Goal: Task Accomplishment & Management: Manage account settings

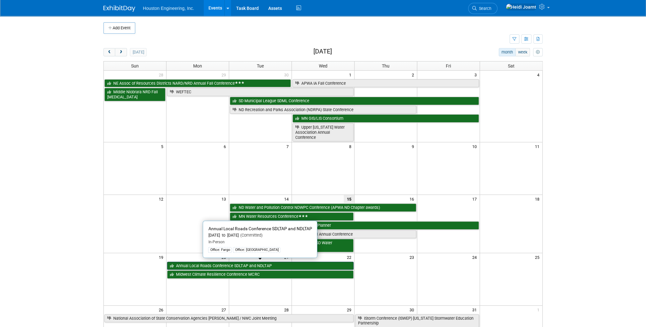
click at [237, 263] on link "Annual Local Roads Conference SDLTAP and NDLTAP" at bounding box center [260, 266] width 187 height 8
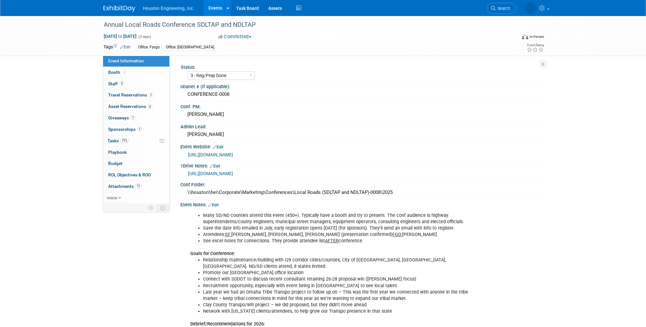
select select "3 - Reg/Prep Done"
select select "Yes"
select select "Multi-sector/Any/All"
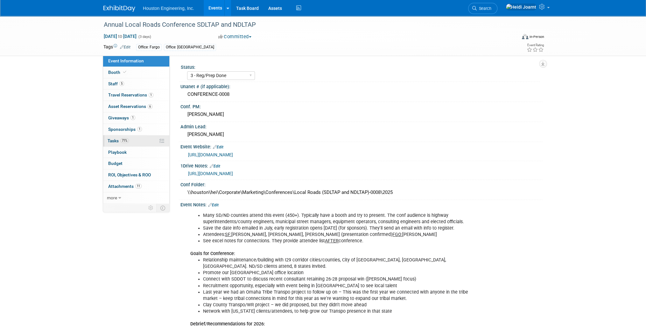
click at [136, 140] on link "71% Tasks 71%" at bounding box center [136, 140] width 66 height 11
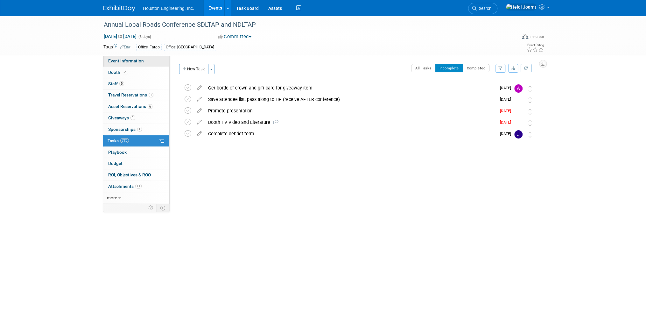
click at [145, 62] on link "Event Information" at bounding box center [136, 60] width 66 height 11
select select "3 - Reg/Prep Done"
select select "Yes"
select select "Multi-sector/Any/All"
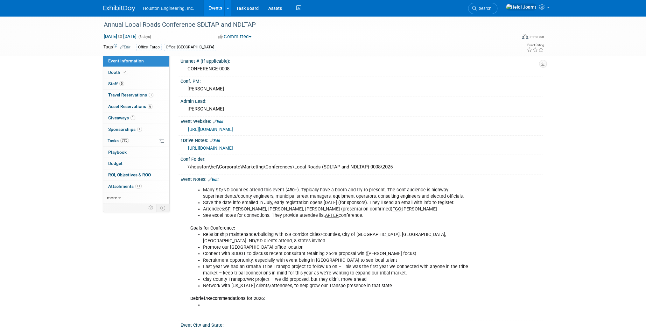
scroll to position [51, 0]
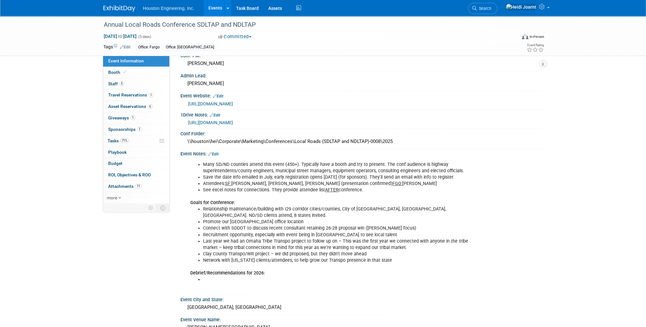
click at [212, 152] on link "Edit" at bounding box center [213, 154] width 11 height 4
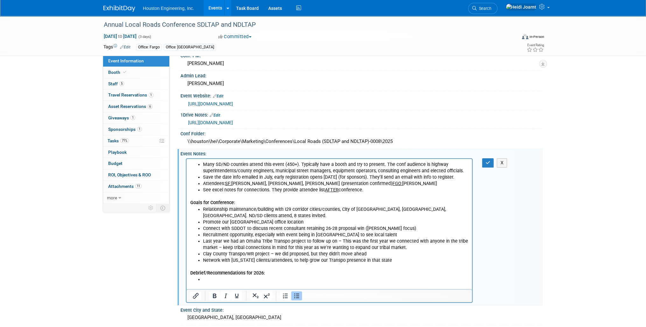
scroll to position [0, 0]
click at [213, 275] on b "Debrief/Recommendations for 2026:" at bounding box center [227, 272] width 75 height 5
click at [210, 276] on li "Rich Text Area. Press ALT-0 for help." at bounding box center [336, 279] width 266 height 6
drag, startPoint x: 238, startPoint y: 281, endPoint x: 245, endPoint y: 280, distance: 7.1
click at [239, 281] on li "Booth video - edit the cross section graphic" at bounding box center [336, 279] width 266 height 6
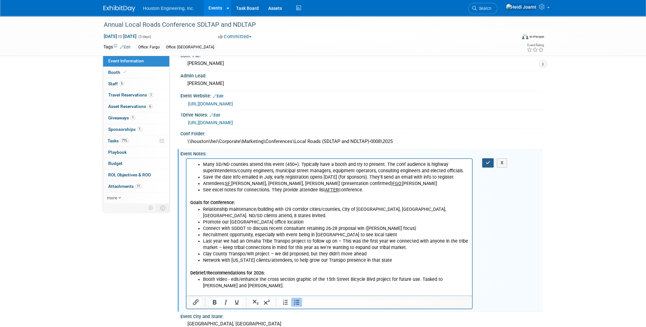
click at [486, 160] on icon "button" at bounding box center [488, 162] width 5 height 4
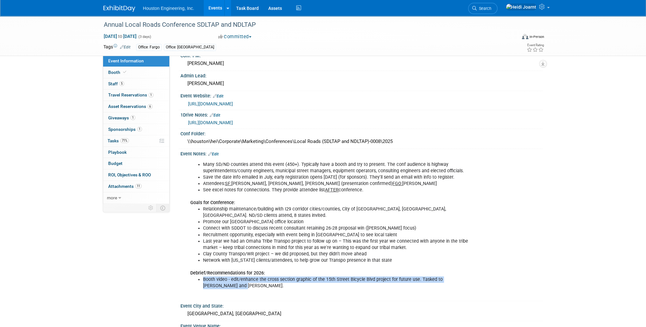
drag, startPoint x: 220, startPoint y: 285, endPoint x: 204, endPoint y: 278, distance: 18.0
click at [204, 278] on li "Booth video - edit/enhance the cross section graphic of the 15th Street Bicycle…" at bounding box center [336, 282] width 266 height 13
copy li "Booth video - edit/enhance the cross section graphic of the 15th Street Bicycle…"
click at [126, 139] on span "71%" at bounding box center [124, 140] width 9 height 5
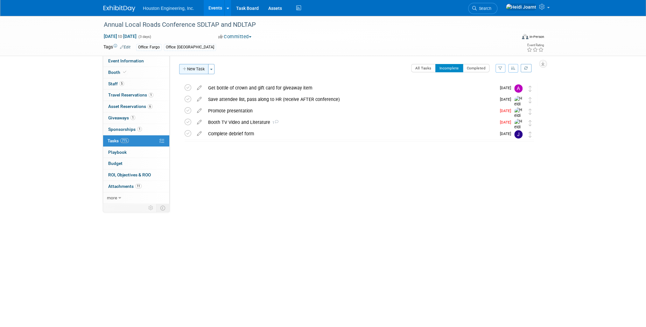
click at [200, 70] on button "New Task" at bounding box center [193, 69] width 29 height 10
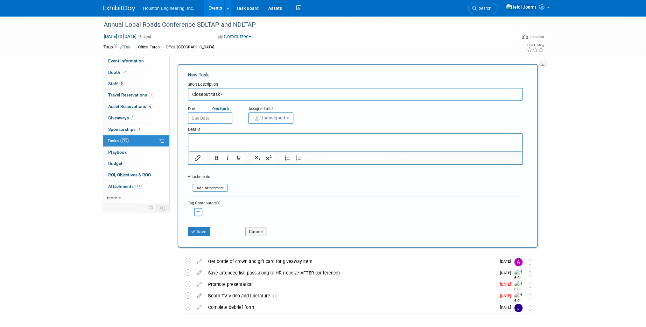
paste input "Booth video - edit/enhance the cross section graphic of the 15th Street Bicycle…"
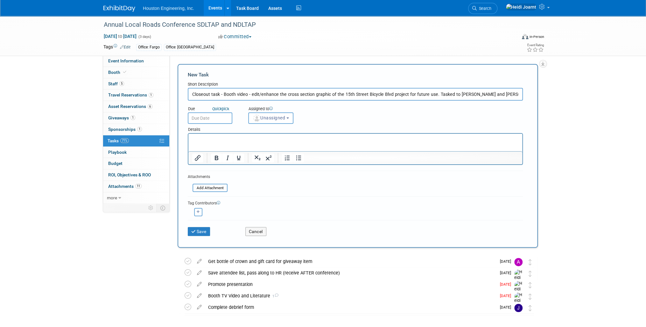
drag, startPoint x: 252, startPoint y: 94, endPoint x: 223, endPoint y: 96, distance: 29.7
click at [223, 96] on input "Closeout task - Booth video - edit/enhance the cross section graphic of the 15t…" at bounding box center [355, 94] width 335 height 13
type input "Closeout task - Edit/enhance the cross-section graphic of the 15th Street Bicyc…"
click at [202, 143] on html at bounding box center [356, 138] width 334 height 9
click at [207, 184] on input "file" at bounding box center [189, 187] width 76 height 7
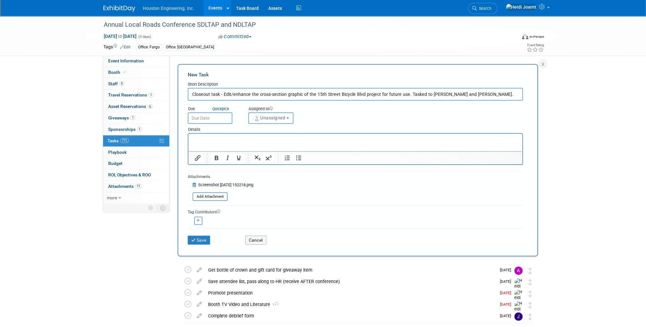
click at [237, 140] on p "Rich Text Area. Press ALT-0 for help." at bounding box center [355, 139] width 327 height 6
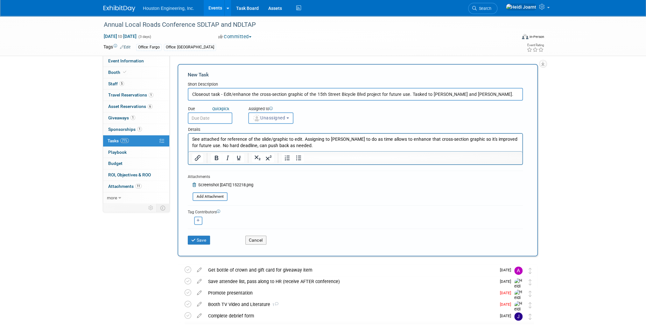
click at [216, 117] on input "text" at bounding box center [210, 117] width 45 height 11
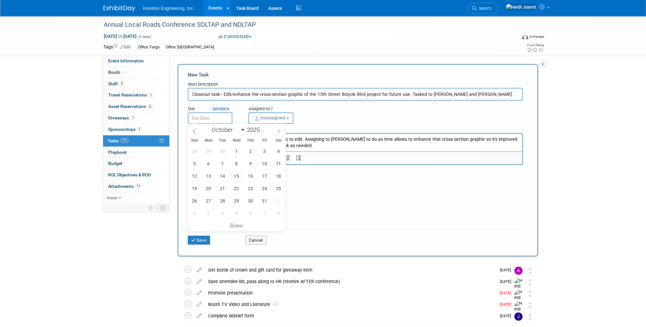
click at [280, 131] on icon at bounding box center [279, 131] width 2 height 4
select select "10"
click at [266, 199] on span "28" at bounding box center [265, 201] width 12 height 12
type input "Nov 28, 2025"
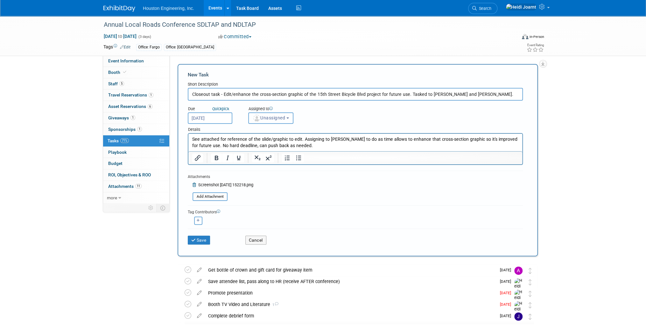
click at [277, 118] on span "Unassigned" at bounding box center [269, 117] width 32 height 5
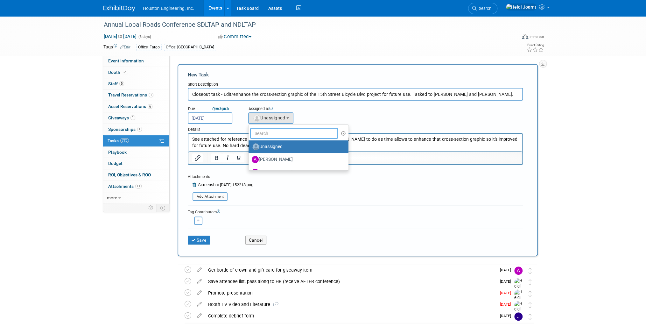
click at [275, 134] on input "text" at bounding box center [294, 133] width 88 height 11
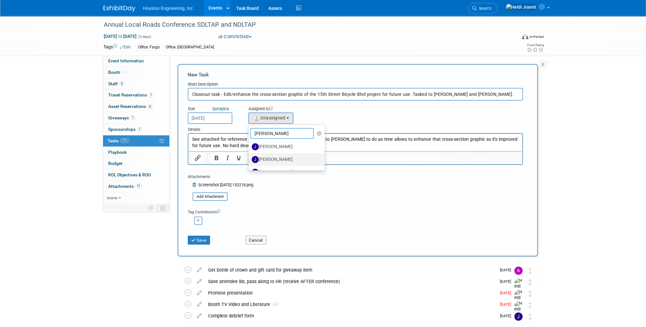
type input "josh"
click at [276, 155] on label "[PERSON_NAME]" at bounding box center [285, 159] width 67 height 10
click at [250, 157] on input "[PERSON_NAME]" at bounding box center [248, 159] width 4 height 4
select select "e76b62ca-cb92-4663-a670-daf7e481b123"
click at [198, 222] on button "button" at bounding box center [198, 221] width 8 height 8
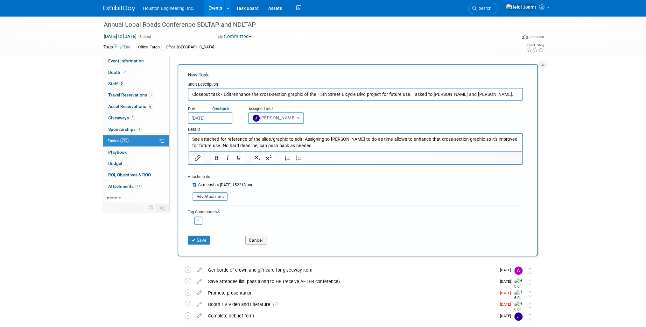
select select
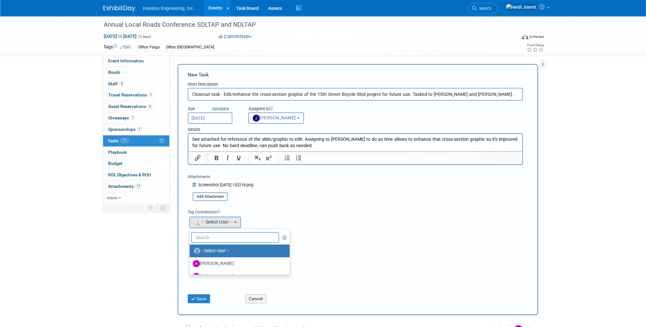
click at [217, 237] on input "text" at bounding box center [235, 237] width 88 height 11
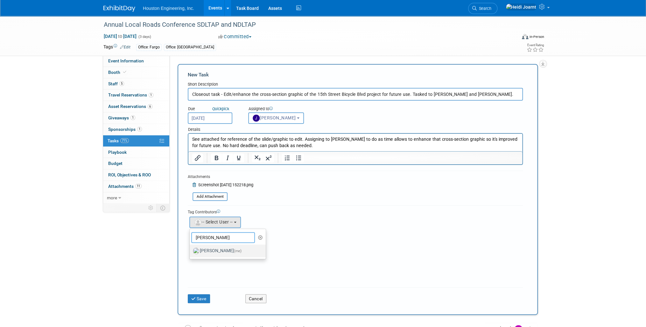
type input "heidi"
click at [223, 253] on label "Heidi Joarnt (me)" at bounding box center [226, 251] width 67 height 10
click at [191, 252] on input "Heidi Joarnt (me)" at bounding box center [189, 250] width 4 height 4
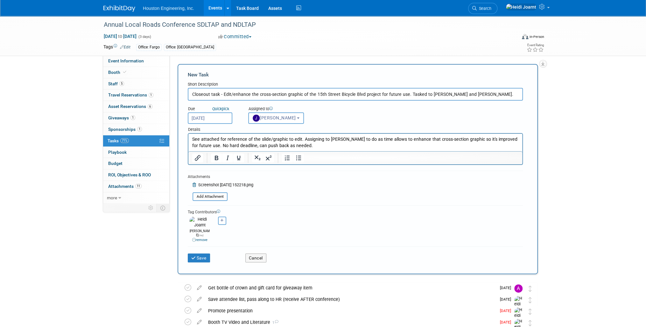
click at [286, 149] on html "See attached for reference of the slide/graphic to edit. Assigning to Josh to d…" at bounding box center [356, 141] width 334 height 15
drag, startPoint x: 408, startPoint y: 93, endPoint x: 488, endPoint y: 94, distance: 79.9
click at [488, 94] on input "Closeout task - Edit/enhance the cross-section graphic of the 15th Street Bicyc…" at bounding box center [355, 94] width 335 height 13
click at [192, 95] on input "Closeout task - Edit/enhance the cross-section graphic of the 15th Street Bicyc…" at bounding box center [355, 94] width 335 height 13
click at [447, 94] on input "Booth Video closeout task - Edit/enhance the cross-section graphic of the 15th …" at bounding box center [355, 94] width 335 height 13
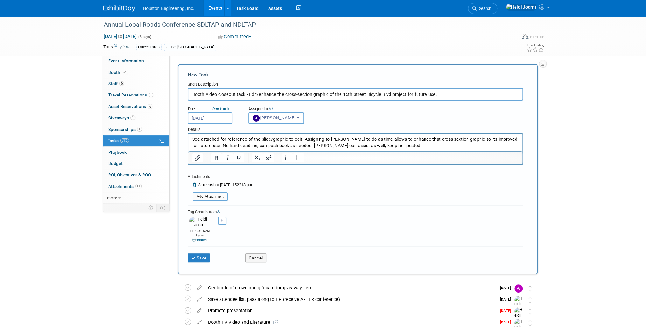
drag, startPoint x: 444, startPoint y: 93, endPoint x: 326, endPoint y: 98, distance: 117.6
click at [326, 98] on input "Booth Video closeout task - Edit/enhance the cross-section graphic of the 15th …" at bounding box center [355, 94] width 335 height 13
type input "Booth Video closeout task - Edit/enhance the cross-section graphic"
click at [301, 138] on p "See attached for reference of the slide/graphic to edit. Assigning to Josh to d…" at bounding box center [355, 142] width 327 height 13
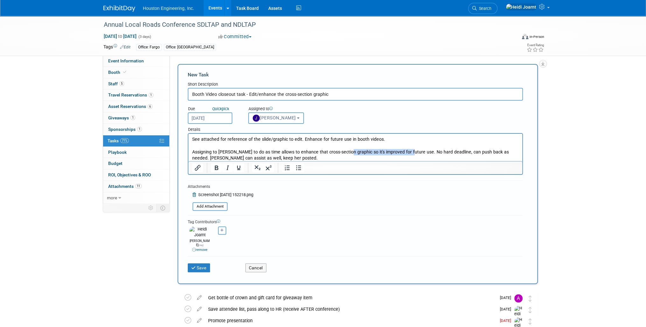
drag, startPoint x: 407, startPoint y: 153, endPoint x: 346, endPoint y: 150, distance: 60.6
click at [346, 150] on p "Assigning to Josh to do as time allows to enhance that cross-section graphic so…" at bounding box center [355, 155] width 327 height 13
drag, startPoint x: 261, startPoint y: 159, endPoint x: 493, endPoint y: 151, distance: 232.3
click at [493, 151] on p "Assigning to Josh to do as time allows to enhance that cross-section graphic. C…" at bounding box center [355, 155] width 327 height 13
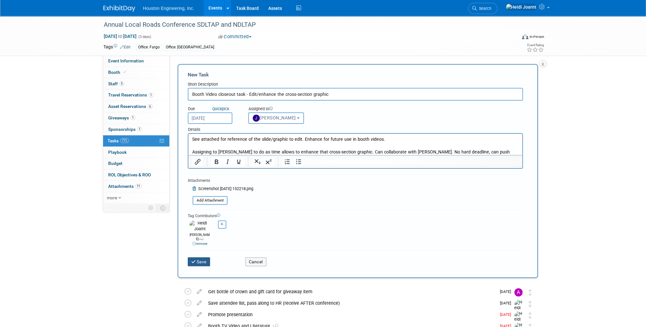
click at [201, 257] on button "Save" at bounding box center [199, 261] width 22 height 9
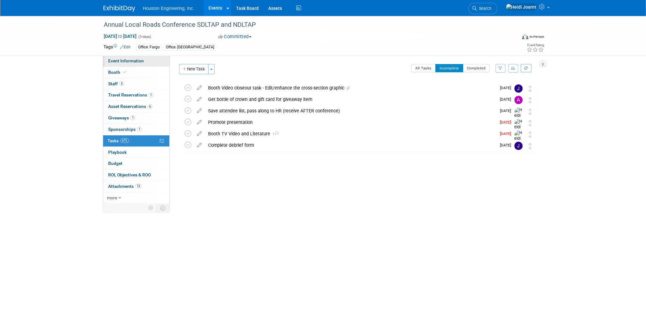
click at [136, 62] on span "Event Information" at bounding box center [126, 60] width 36 height 5
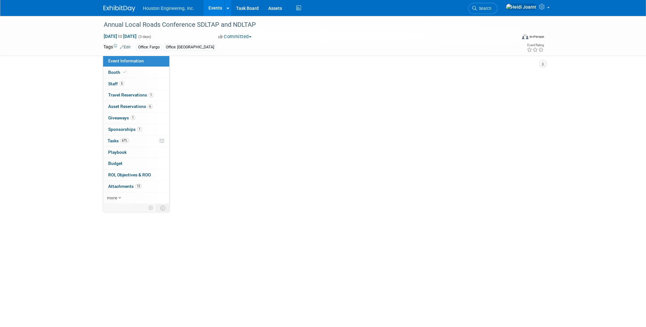
select select "3 - Reg/Prep Done"
select select "Yes"
select select "Multi-sector/Any/All"
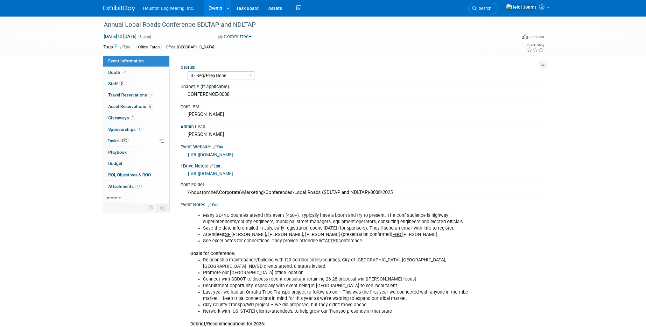
click at [219, 204] on link "Edit" at bounding box center [213, 205] width 11 height 4
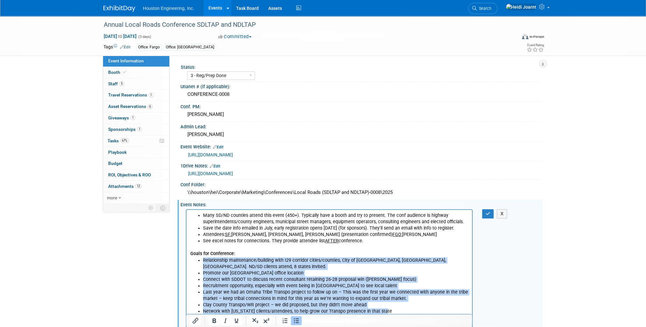
drag, startPoint x: 385, startPoint y: 310, endPoint x: 203, endPoint y: 261, distance: 188.6
click at [203, 261] on ul "Relationship maintenance/building with I29 corridor cities/counties, City of Si…" at bounding box center [329, 286] width 278 height 58
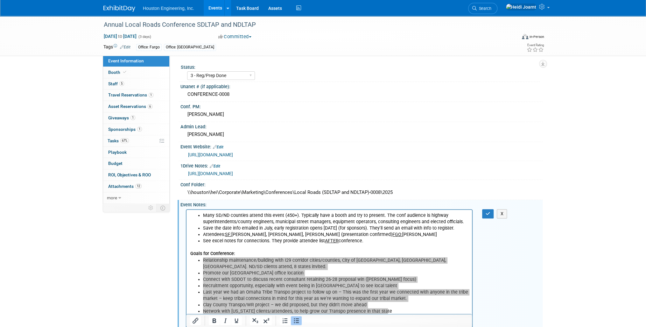
scroll to position [25, 0]
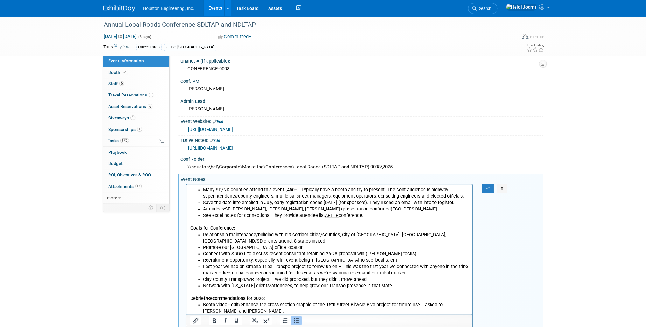
click at [360, 293] on p "Debrief/Recommendations for 2026:" at bounding box center [329, 295] width 278 height 13
drag, startPoint x: 370, startPoint y: 278, endPoint x: 274, endPoint y: 278, distance: 96.2
click at [274, 278] on li "Clay County Transpo/WR project – we did proposed, but they didn’t move ahead" at bounding box center [336, 279] width 266 height 6
click at [376, 273] on li "Last year we had an Omaha Tribe Transpo project to follow up on – This was the …" at bounding box center [336, 269] width 266 height 13
click at [488, 186] on icon "button" at bounding box center [488, 188] width 5 height 4
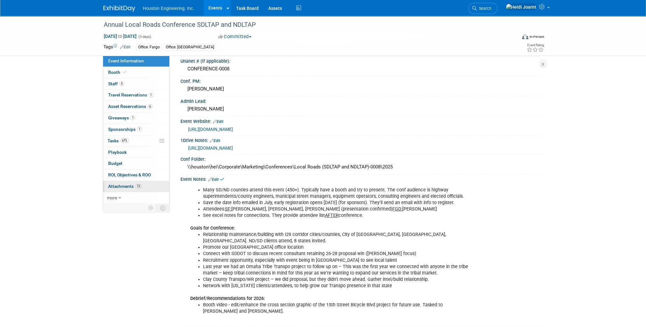
click at [124, 189] on link "12 Attachments 12" at bounding box center [136, 186] width 66 height 11
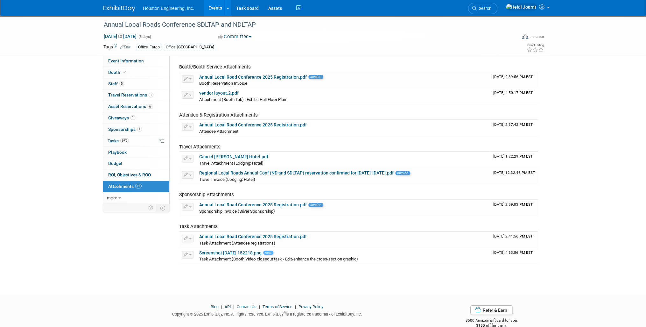
scroll to position [0, 0]
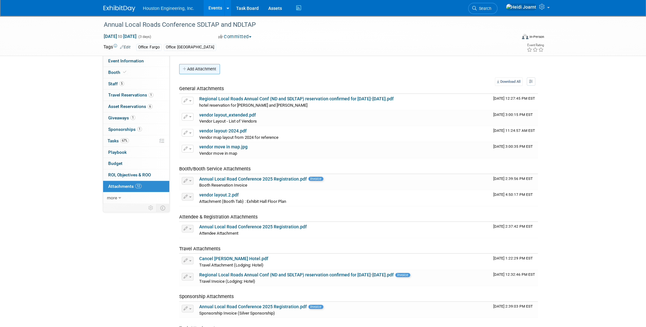
click at [203, 68] on button "Add Attachment" at bounding box center [199, 69] width 41 height 10
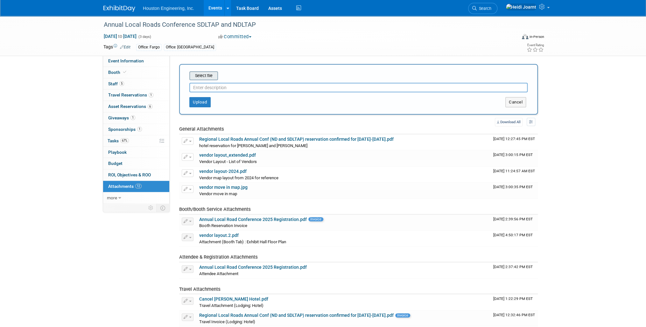
click at [206, 77] on input "file" at bounding box center [180, 76] width 76 height 8
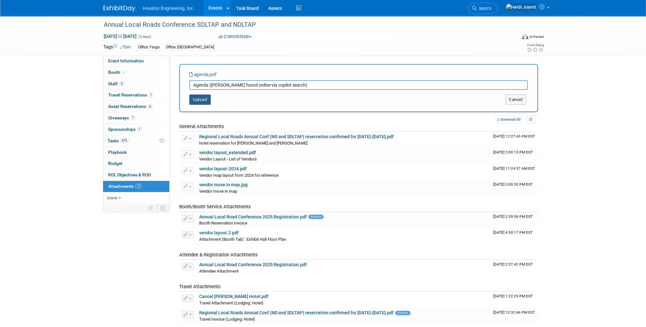
type input "Agenda (Sam found online via copilot search)"
click at [206, 99] on button "Upload" at bounding box center [199, 100] width 21 height 10
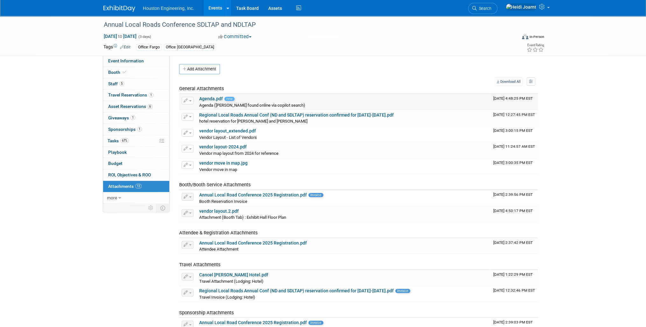
click at [217, 98] on link "Agenda.pdf" at bounding box center [211, 98] width 24 height 5
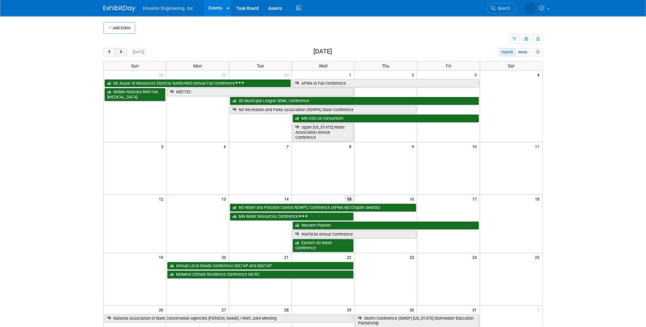
click at [121, 55] on button "next" at bounding box center [121, 52] width 12 height 8
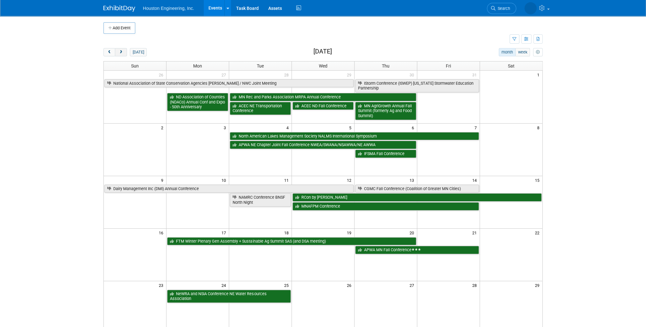
click at [121, 55] on button "next" at bounding box center [121, 52] width 12 height 8
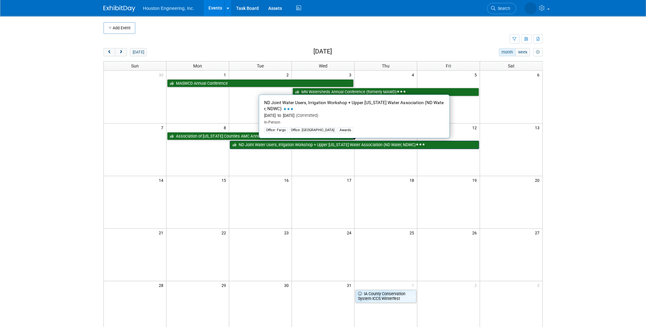
click at [266, 146] on link "ND Joint Water Users, Irrigation Workshop + Upper [US_STATE] Water Association …" at bounding box center [354, 145] width 249 height 8
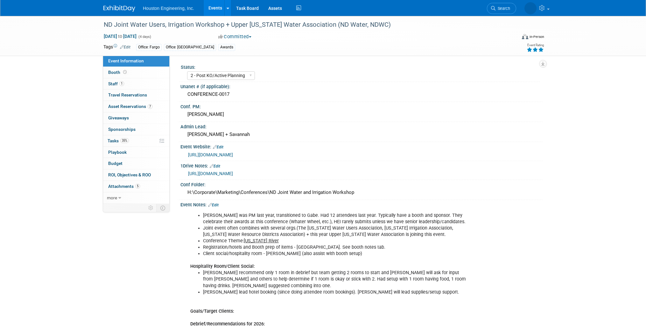
select select "2 - Post KO/Active Planning"
select select "Pending"
select select "Water Resources"
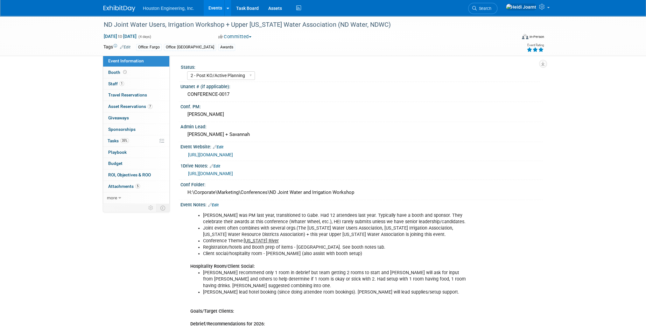
click at [233, 155] on link "[URL][DOMAIN_NAME]" at bounding box center [210, 154] width 45 height 5
drag, startPoint x: 206, startPoint y: 240, endPoint x: 446, endPoint y: 247, distance: 239.9
click at [446, 238] on li "Joint event often combines with several orgs.(The [US_STATE] Water Users Associ…" at bounding box center [336, 231] width 266 height 13
copy li "oint event often combines with several orgs.(The North Dakota Water Users Assoc…"
click at [345, 244] on li "Conference Theme: Missouri River" at bounding box center [336, 241] width 266 height 6
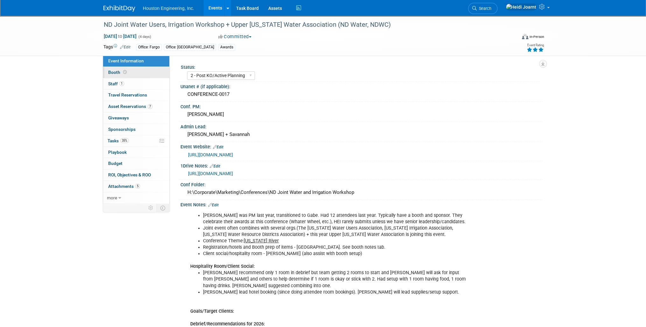
click at [126, 71] on span at bounding box center [125, 72] width 6 height 5
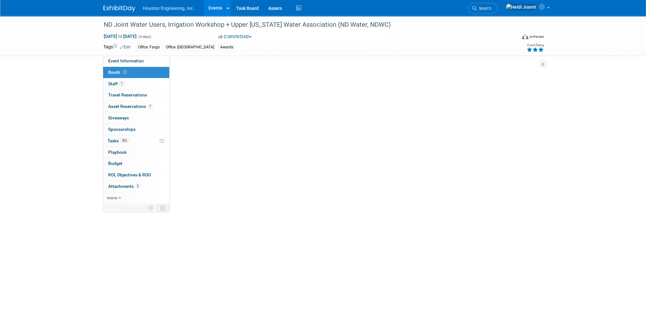
select select "Yes"
select select "Fargo"
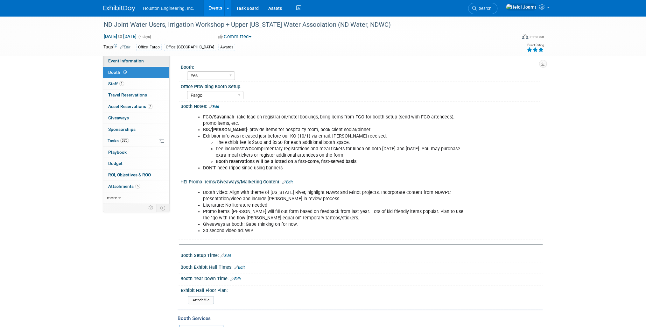
click at [135, 63] on span "Event Information" at bounding box center [126, 60] width 36 height 5
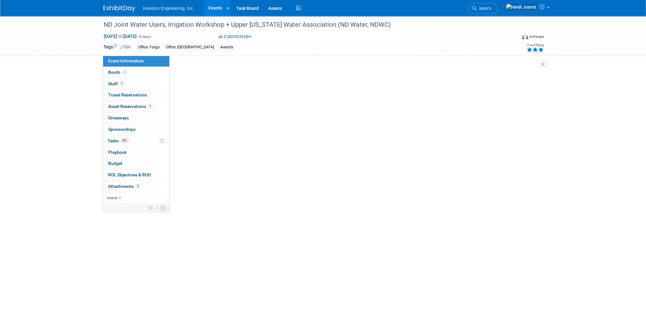
select select "2 - Post KO/Active Planning"
select select "Pending"
select select "Water Resources"
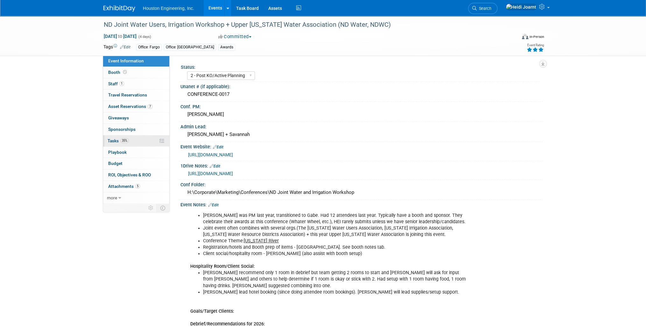
click at [144, 139] on link "35% Tasks 35%" at bounding box center [136, 140] width 66 height 11
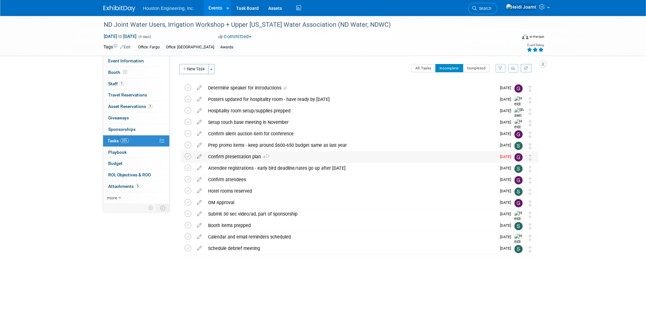
click at [285, 153] on div "Confirm presentation plan 4" at bounding box center [350, 156] width 291 height 11
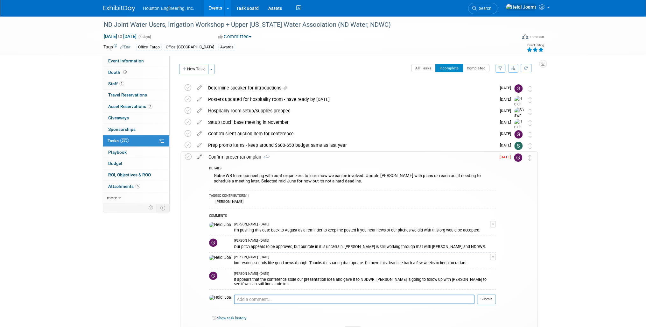
click at [196, 155] on icon at bounding box center [199, 156] width 11 height 8
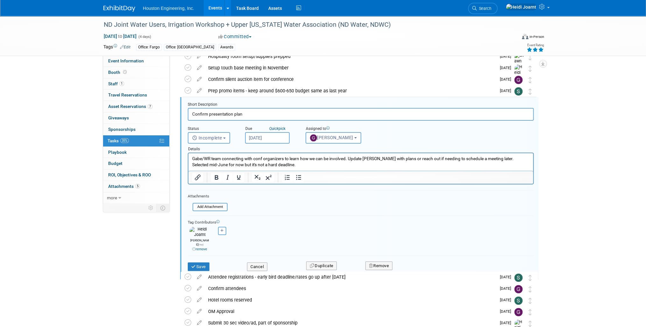
scroll to position [58, 0]
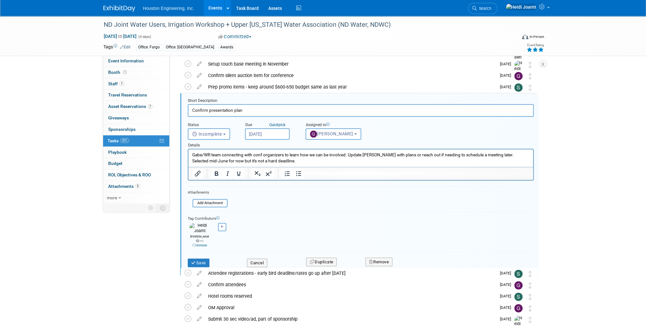
click at [272, 138] on input "Oct 10, 2025" at bounding box center [267, 133] width 45 height 11
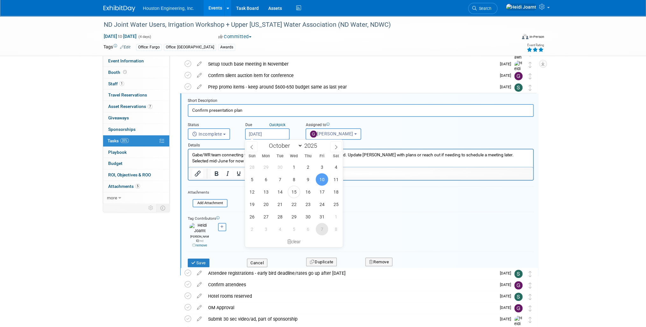
click at [324, 231] on span "7" at bounding box center [322, 229] width 12 height 12
type input "Nov 7, 2025"
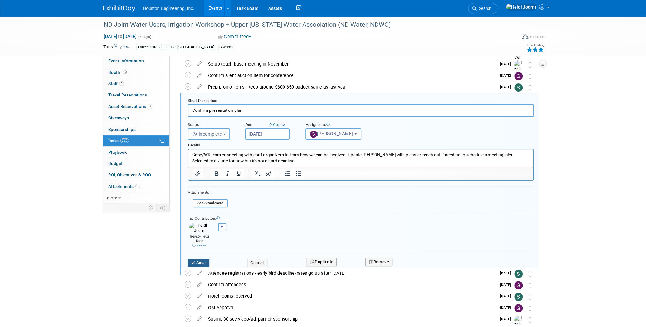
click at [204, 259] on button "Save" at bounding box center [199, 263] width 22 height 9
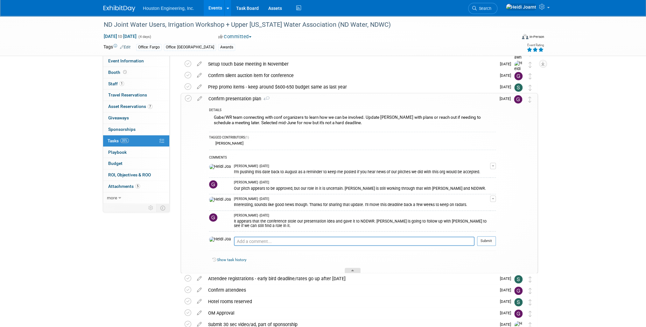
click at [350, 271] on div at bounding box center [353, 270] width 16 height 5
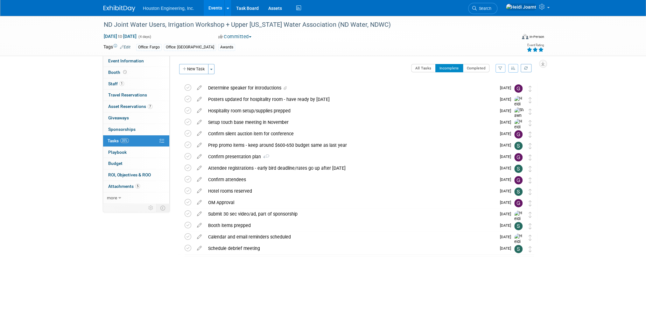
scroll to position [0, 0]
click at [353, 177] on div "Confirm attendees" at bounding box center [350, 179] width 291 height 11
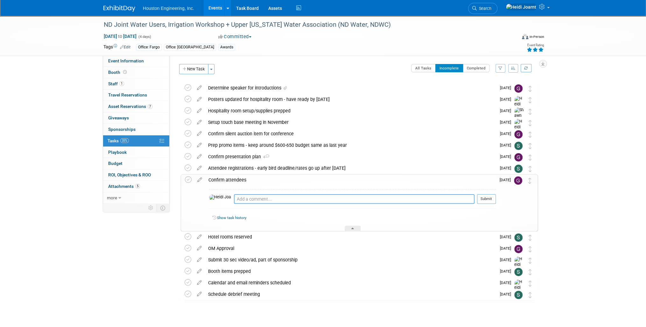
click at [309, 201] on textarea at bounding box center [354, 199] width 241 height 10
click at [249, 199] on textarea "Gave staff a deadline of filling out that spreadsheet" at bounding box center [354, 199] width 241 height 9
click at [366, 200] on textarea "Gave staff a Oct 17 deadline of filling out that spreadsheet" at bounding box center [354, 199] width 241 height 9
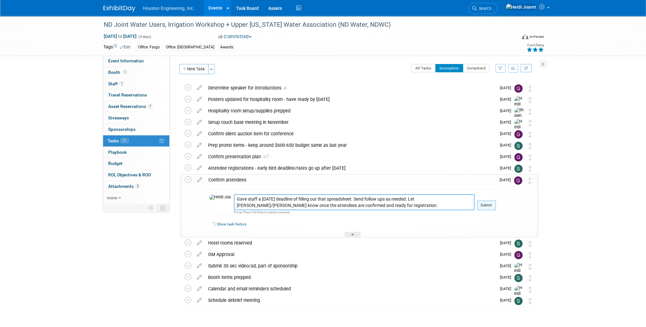
type textarea "Gave staff a [DATE] deadline of filling out that spreadsheet. Send follow ups a…"
click at [488, 206] on button "Submit" at bounding box center [486, 206] width 19 height 10
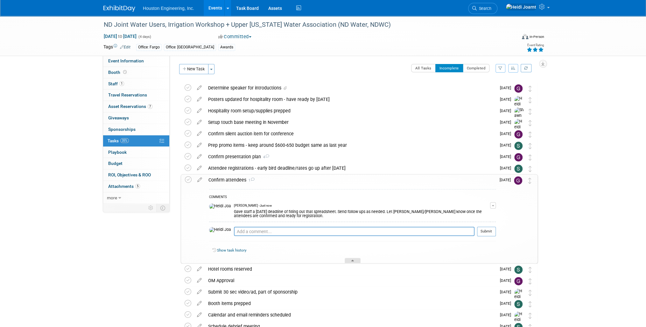
click at [357, 260] on div at bounding box center [353, 260] width 16 height 5
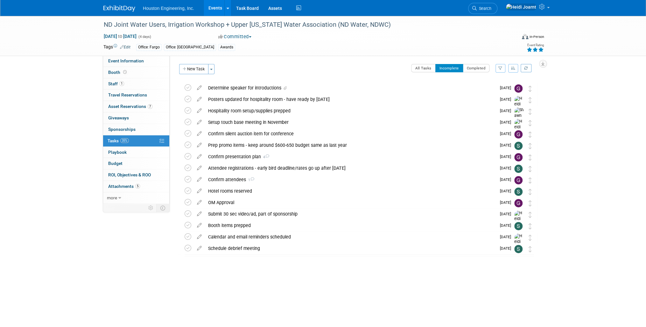
click at [217, 5] on link "Events" at bounding box center [215, 8] width 23 height 16
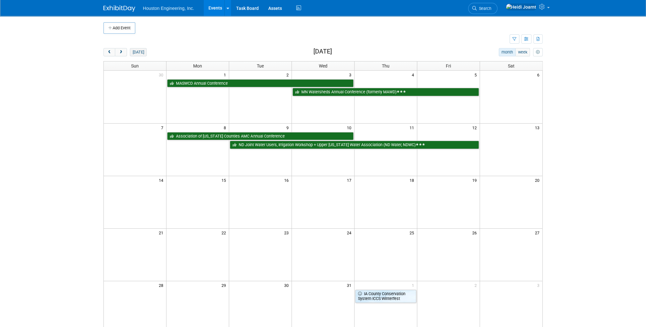
click at [138, 52] on button "[DATE]" at bounding box center [138, 52] width 17 height 8
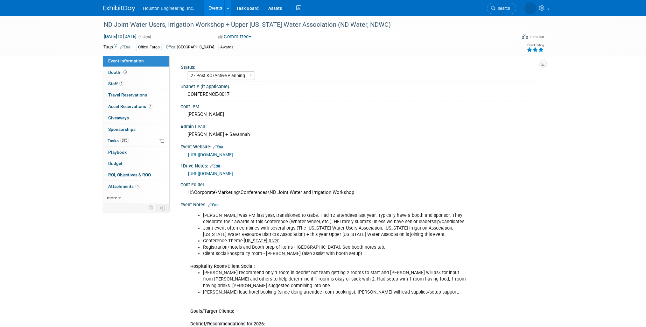
select select "2 - Post KO/Active Planning"
select select "Pending"
select select "Water Resources"
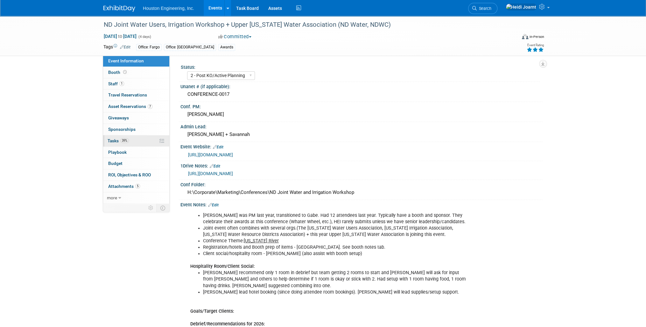
click at [141, 139] on link "39% Tasks 39%" at bounding box center [136, 140] width 66 height 11
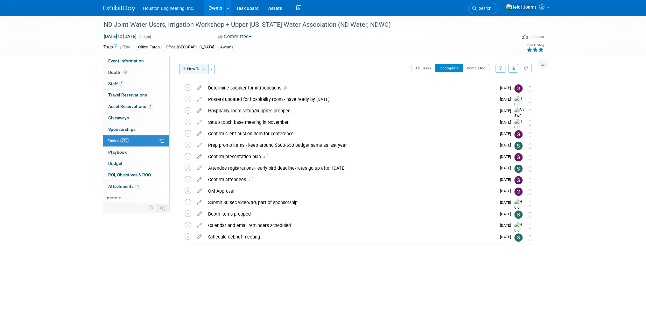
click at [190, 69] on button "New Task" at bounding box center [193, 69] width 29 height 10
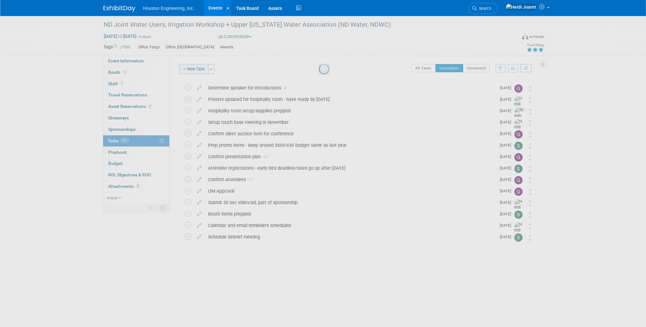
select select "9"
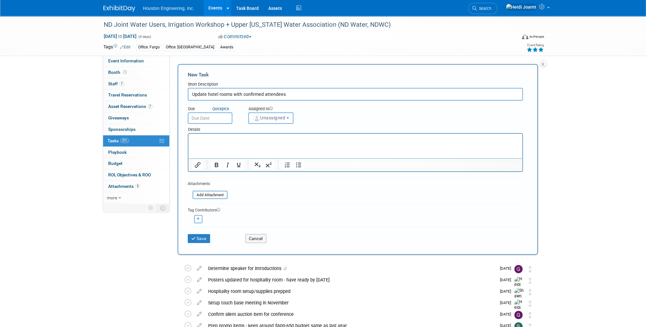
type input "Update hotel rooms with confirmed attendees"
click at [208, 125] on div "Details" at bounding box center [355, 128] width 335 height 9
click at [213, 120] on input "text" at bounding box center [210, 117] width 45 height 11
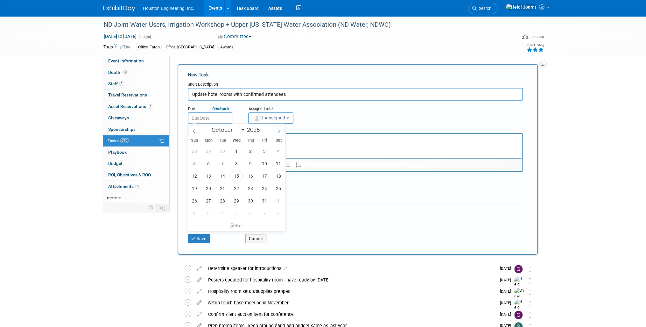
click at [282, 131] on span at bounding box center [278, 130] width 11 height 11
select select "10"
click at [208, 197] on span "24" at bounding box center [209, 201] width 12 height 12
type input "[DATE]"
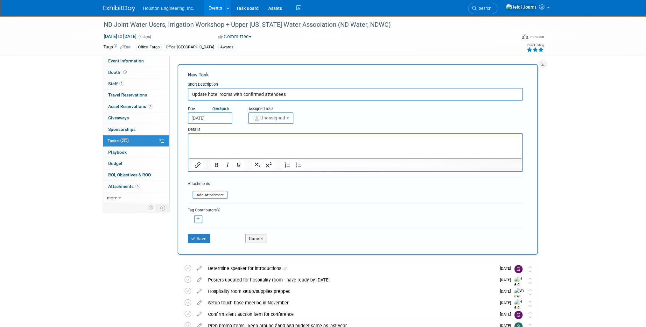
click at [266, 113] on button "Unassigned" at bounding box center [270, 117] width 45 height 11
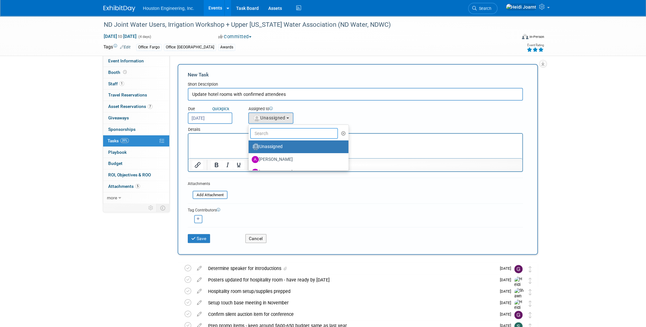
click at [267, 128] on input "text" at bounding box center [294, 133] width 88 height 11
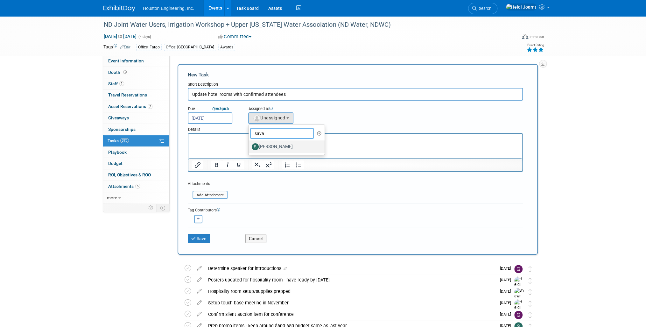
type input "sava"
click at [267, 144] on label "[PERSON_NAME]" at bounding box center [285, 147] width 67 height 10
click at [250, 144] on input "[PERSON_NAME]" at bounding box center [248, 146] width 4 height 4
select select "c702a704-28dd-4af3-9315-4f34ebeeff3e"
click at [246, 143] on html at bounding box center [356, 138] width 334 height 9
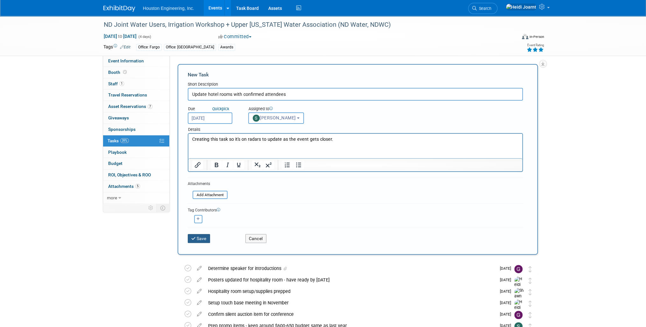
click at [194, 239] on button "Save" at bounding box center [199, 238] width 22 height 9
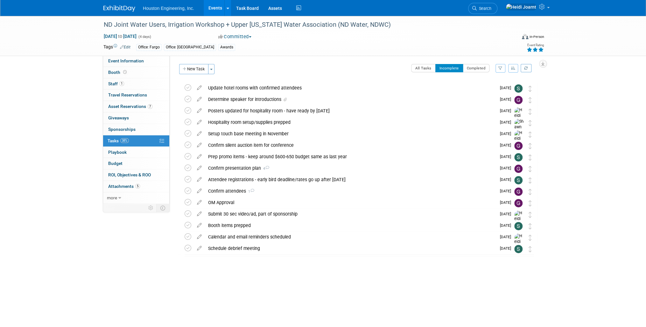
click at [511, 66] on button "button" at bounding box center [514, 68] width 10 height 9
click at [503, 97] on link "By Due Date" at bounding box center [496, 97] width 46 height 9
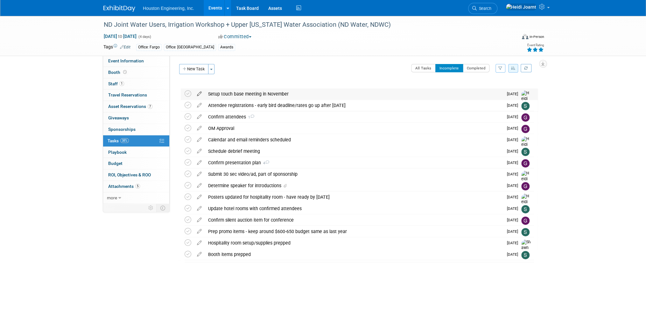
click at [198, 91] on icon at bounding box center [199, 93] width 11 height 8
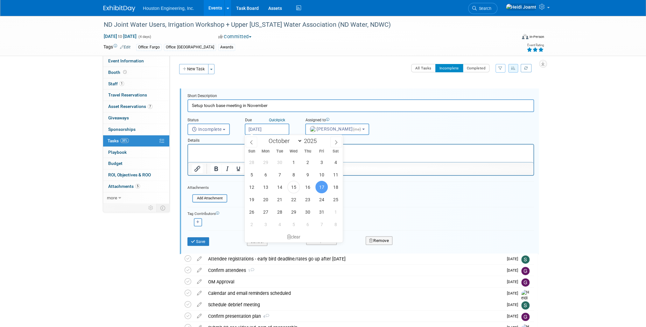
click at [266, 127] on input "[DATE]" at bounding box center [267, 129] width 45 height 11
click at [298, 199] on span "22" at bounding box center [294, 199] width 12 height 12
type input "[DATE]"
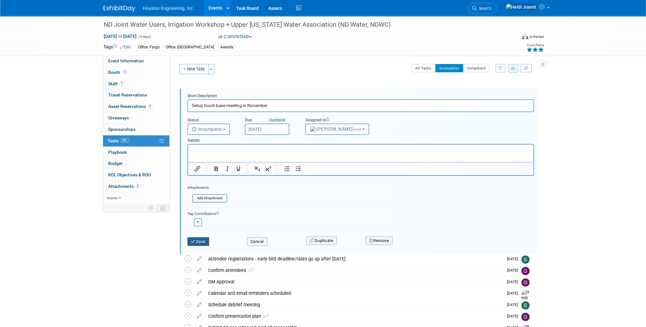
click at [200, 237] on button "Save" at bounding box center [199, 241] width 22 height 9
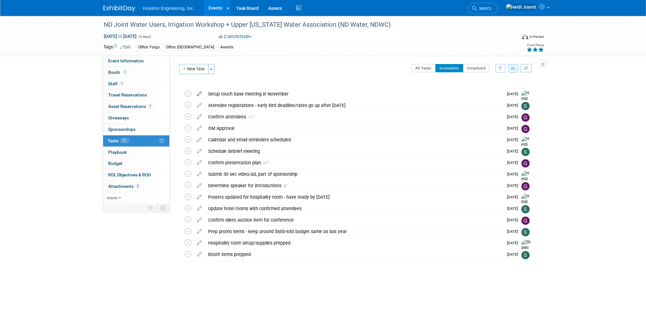
click at [202, 93] on icon at bounding box center [199, 93] width 11 height 8
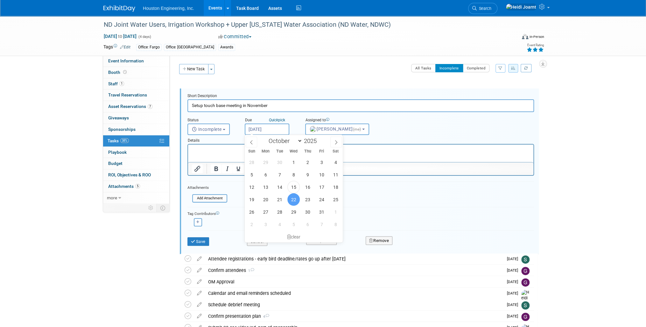
click at [260, 128] on input "[DATE]" at bounding box center [267, 129] width 45 height 11
click at [266, 212] on span "27" at bounding box center [266, 212] width 12 height 12
type input "[DATE]"
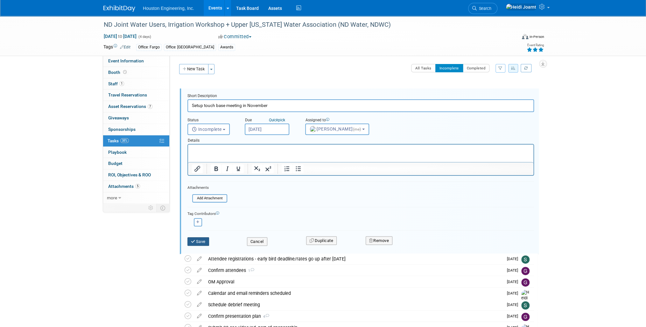
click at [205, 242] on button "Save" at bounding box center [199, 241] width 22 height 9
